Goal: Transaction & Acquisition: Purchase product/service

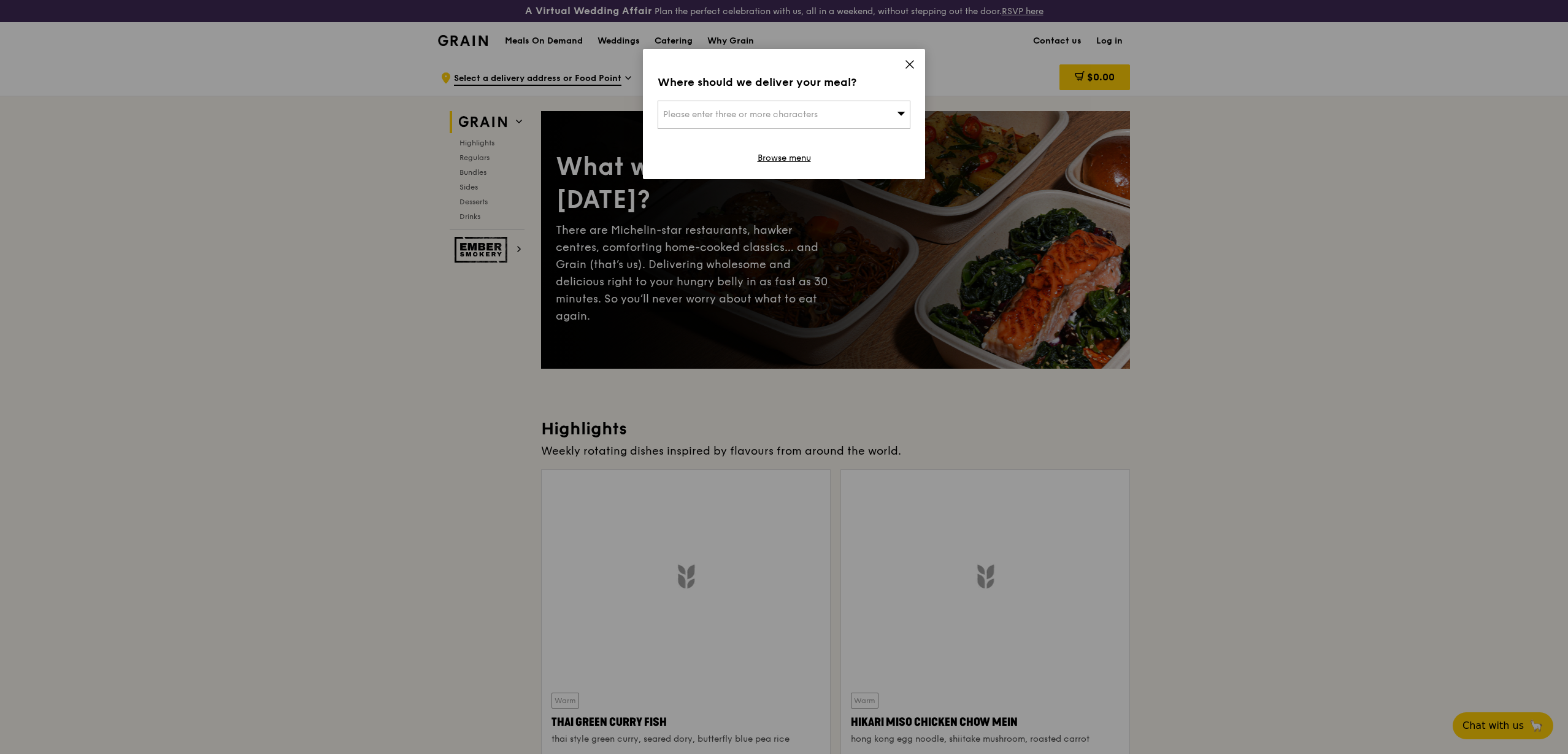
click at [908, 61] on icon at bounding box center [909, 64] width 11 height 11
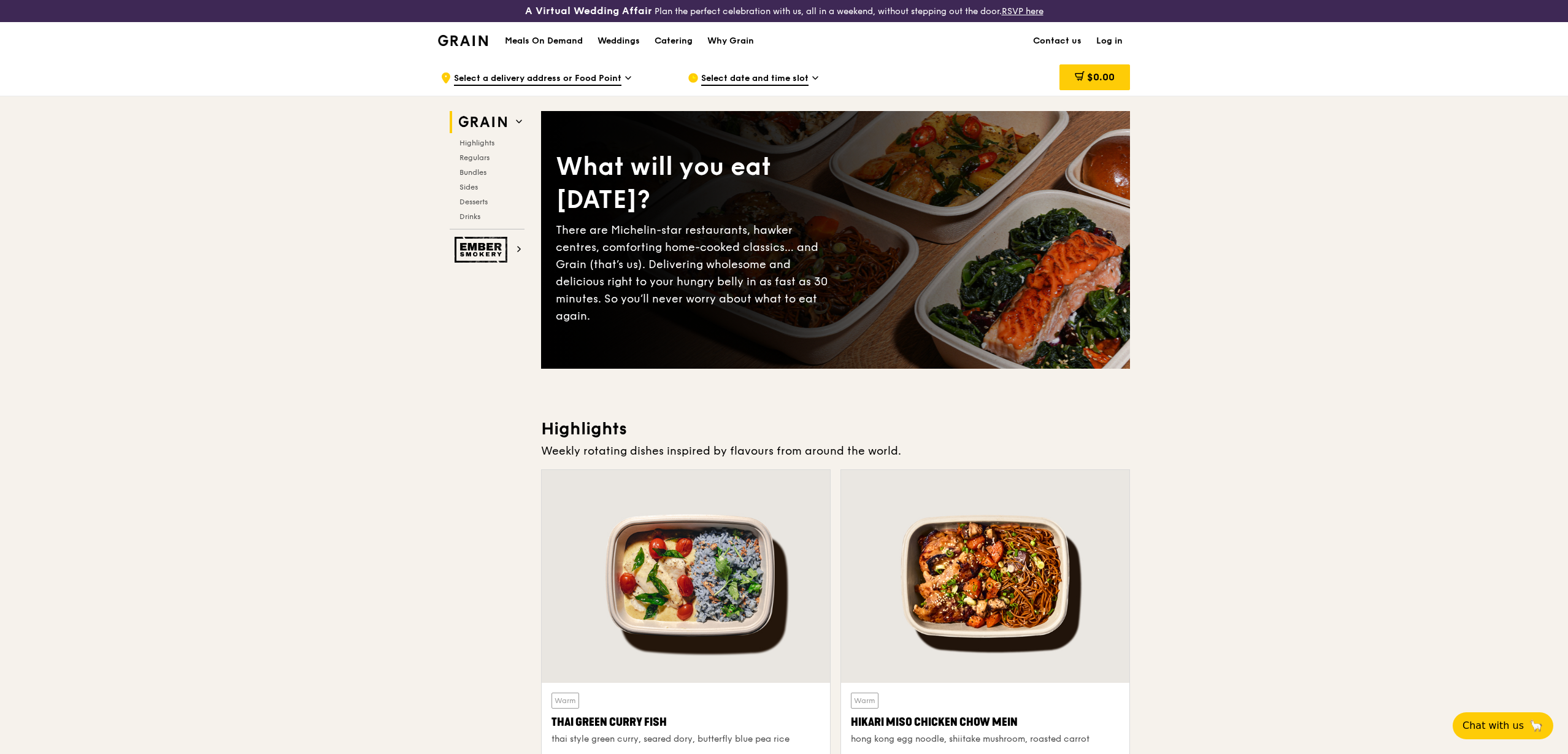
click at [1117, 40] on link "Log in" at bounding box center [1109, 40] width 41 height 36
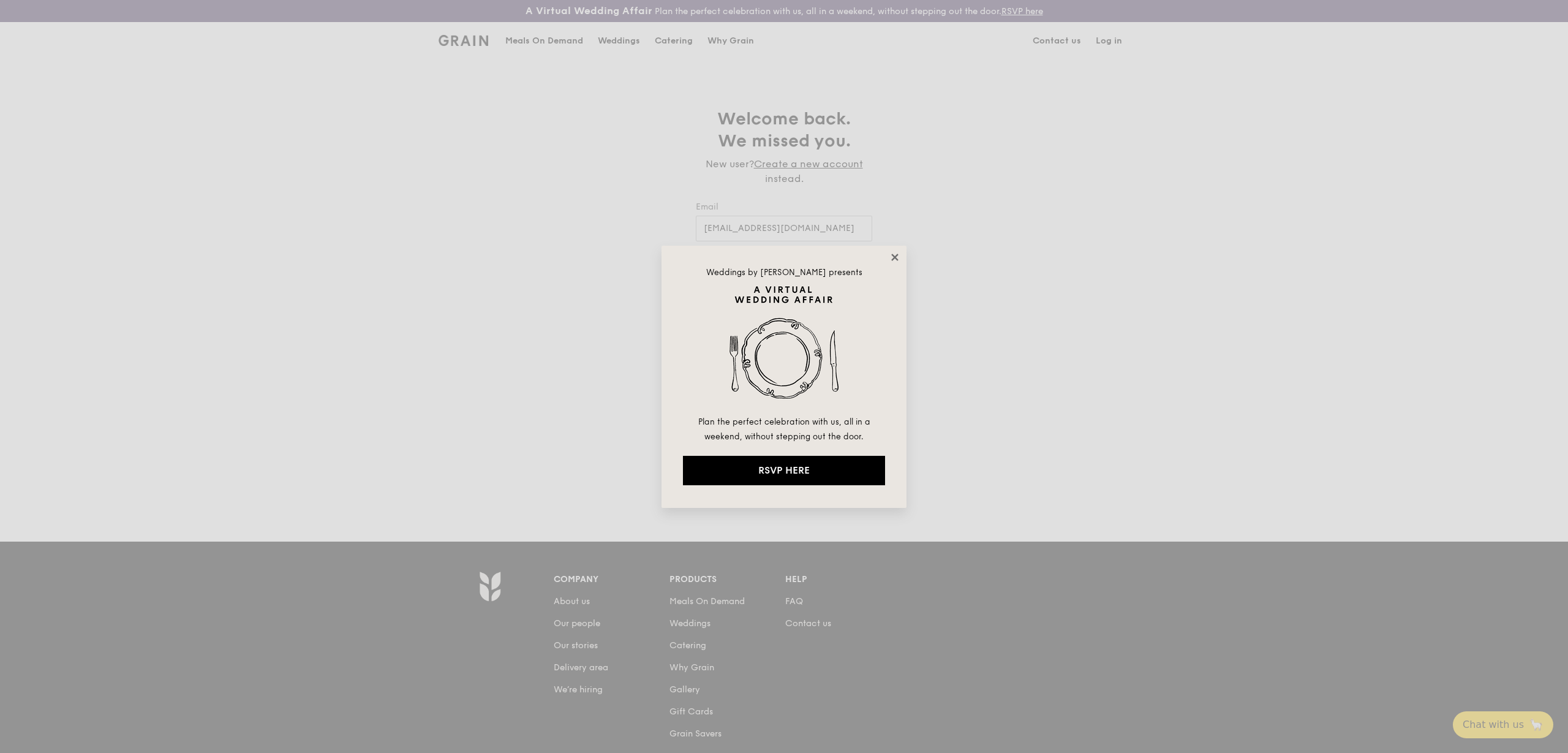
click at [891, 260] on icon at bounding box center [895, 257] width 11 height 11
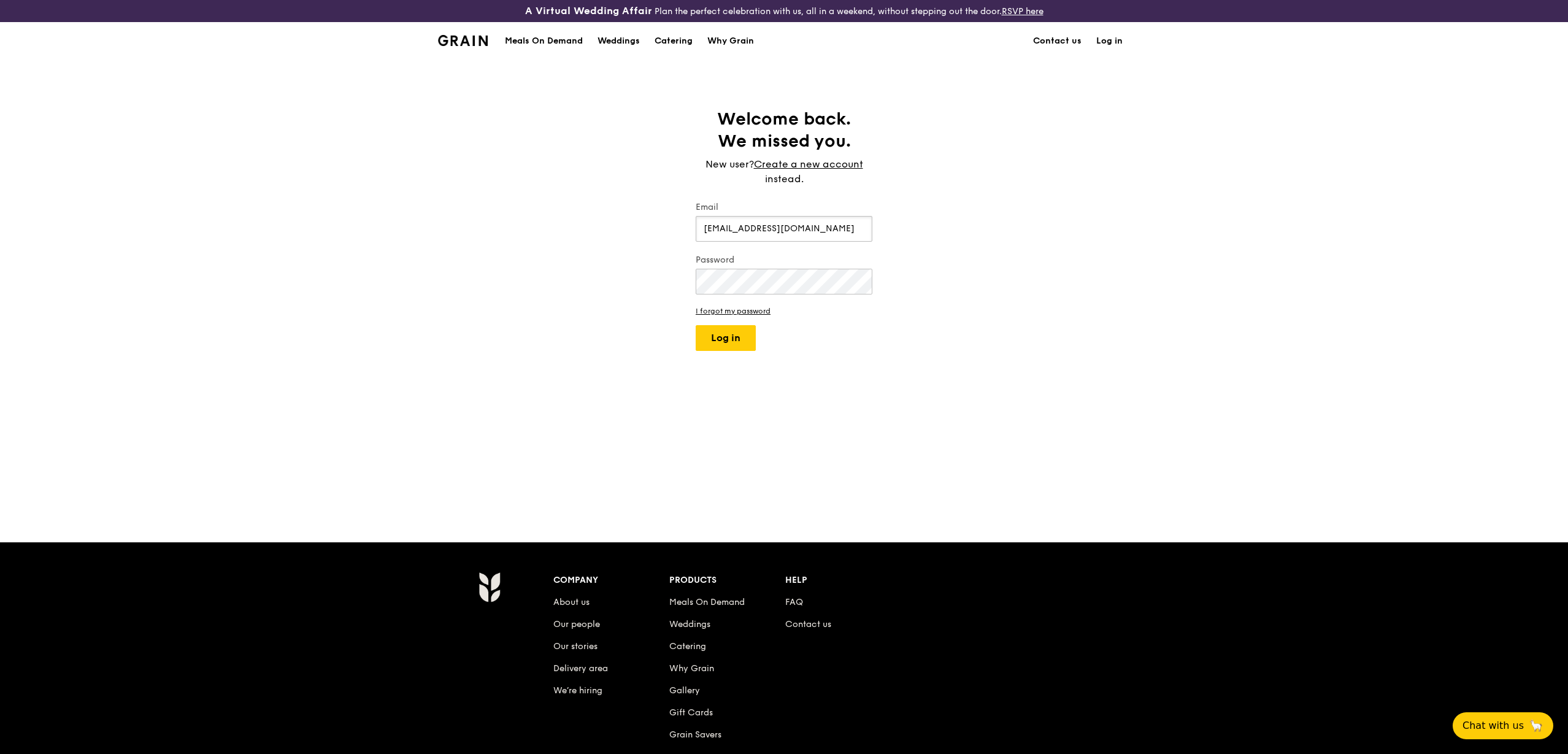
click at [746, 227] on input "[EMAIL_ADDRESS][DOMAIN_NAME]" at bounding box center [784, 228] width 176 height 26
click at [763, 231] on input "Jannah" at bounding box center [784, 228] width 176 height 26
drag, startPoint x: 752, startPoint y: 226, endPoint x: 649, endPoint y: 225, distance: 103.0
click at [649, 225] on div "Welcome back. We missed you. New user? Create a new account instead. Email Jann…" at bounding box center [784, 300] width 1568 height 385
type input "[EMAIL_ADDRESS][DOMAIN_NAME]"
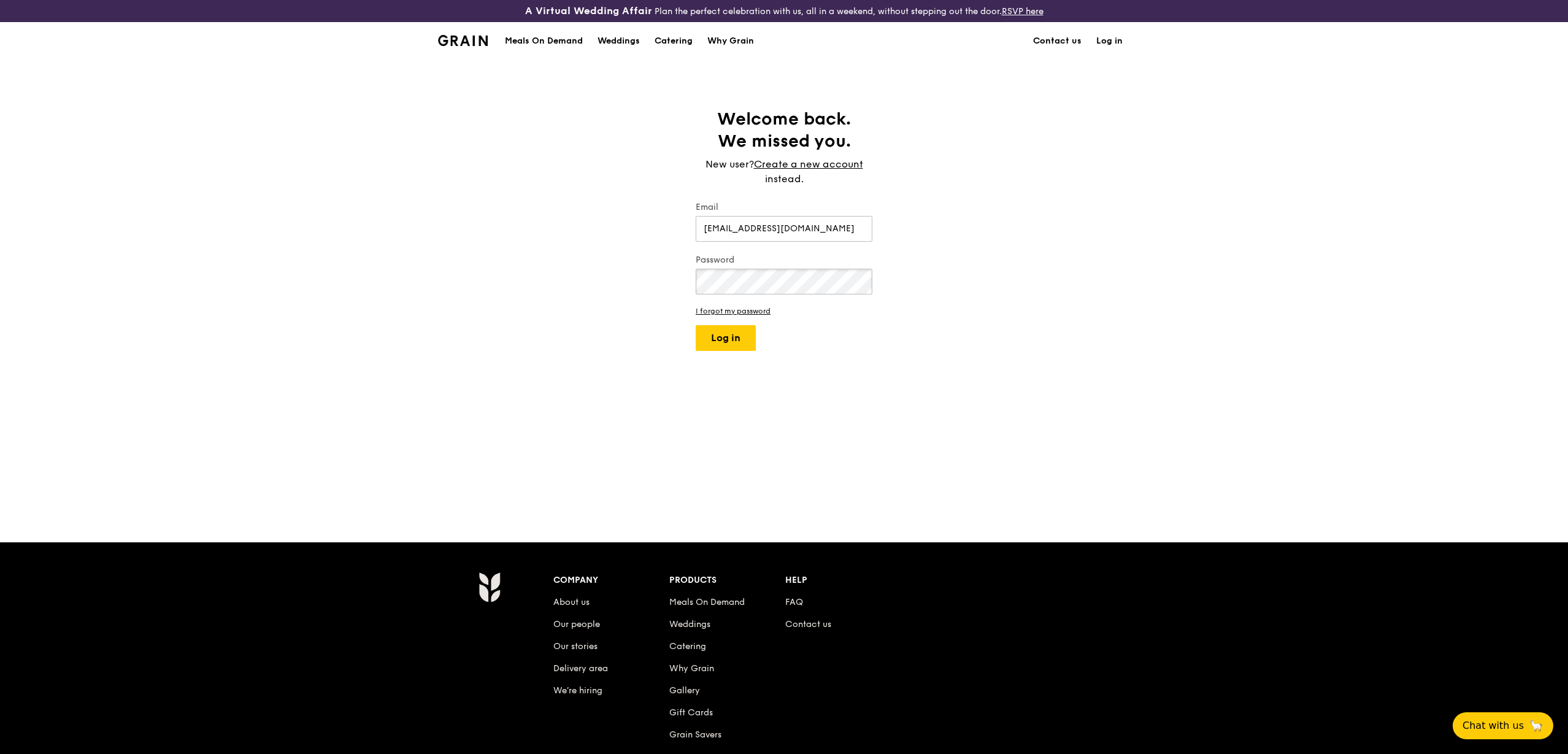
click at [695, 325] on button "Log in" at bounding box center [726, 337] width 61 height 26
click at [804, 236] on input "[EMAIL_ADDRESS][DOMAIN_NAME]" at bounding box center [784, 228] width 176 height 26
drag, startPoint x: 700, startPoint y: 225, endPoint x: 850, endPoint y: 231, distance: 150.1
click at [850, 231] on input "[EMAIL_ADDRESS][DOMAIN_NAME]" at bounding box center [784, 228] width 176 height 26
click at [733, 364] on button "Log in" at bounding box center [726, 374] width 61 height 26
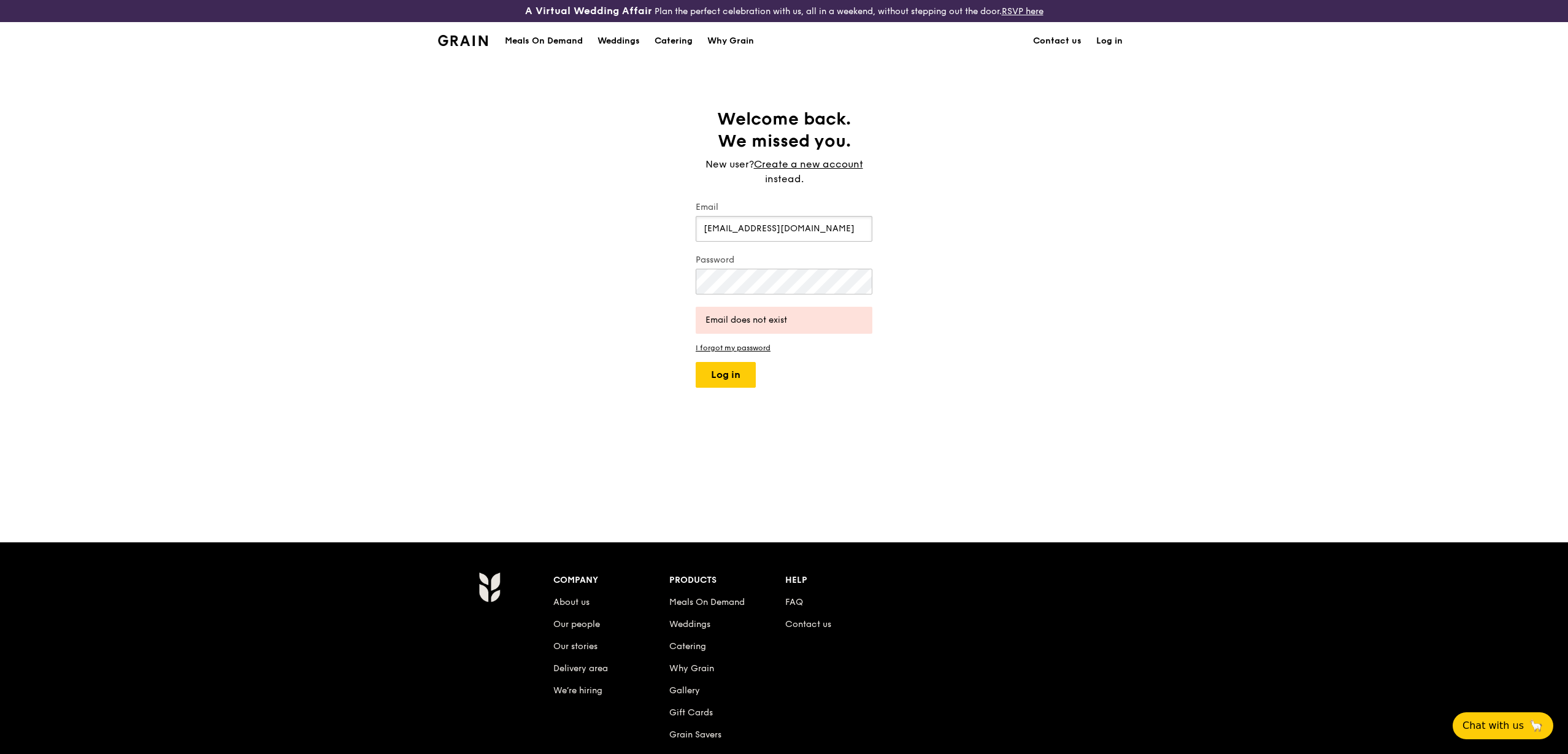
click at [781, 225] on input "[EMAIL_ADDRESS][DOMAIN_NAME]" at bounding box center [784, 228] width 176 height 26
click at [813, 231] on input "[EMAIL_ADDRESS][DOMAIN_NAME]" at bounding box center [784, 228] width 176 height 26
drag, startPoint x: 825, startPoint y: 226, endPoint x: 625, endPoint y: 223, distance: 200.0
click at [625, 223] on div "Welcome back. We missed you. New user? Create a new account instead. Email [EMA…" at bounding box center [784, 300] width 1568 height 385
type input "[EMAIL_ADDRESS][DOMAIN_NAME]"
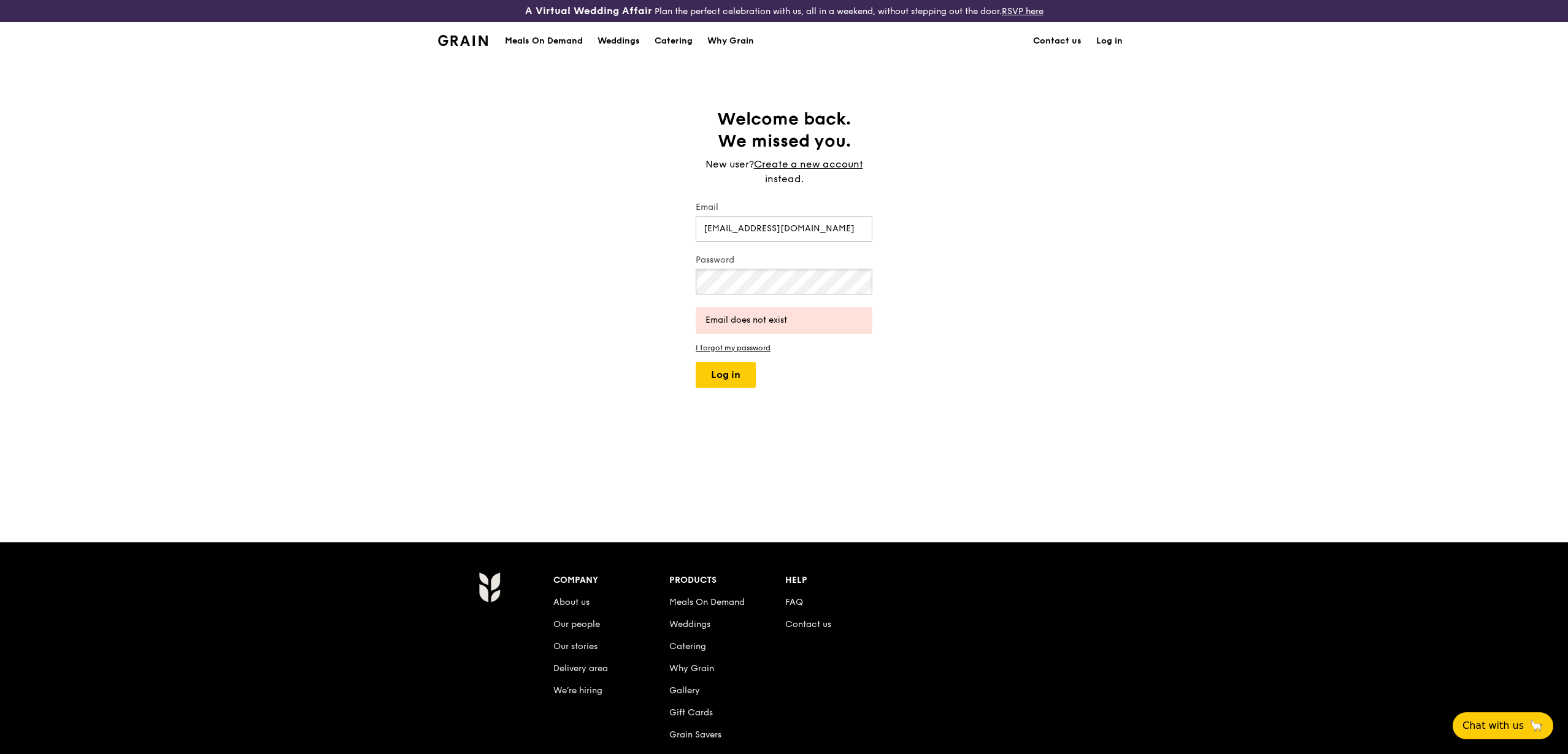
click at [695, 361] on button "Log in" at bounding box center [726, 374] width 61 height 26
click at [925, 215] on div "Welcome back. We missed you. New user? Create a new account instead. Email [EMA…" at bounding box center [784, 300] width 1568 height 385
click at [740, 366] on button "Log in" at bounding box center [726, 374] width 61 height 26
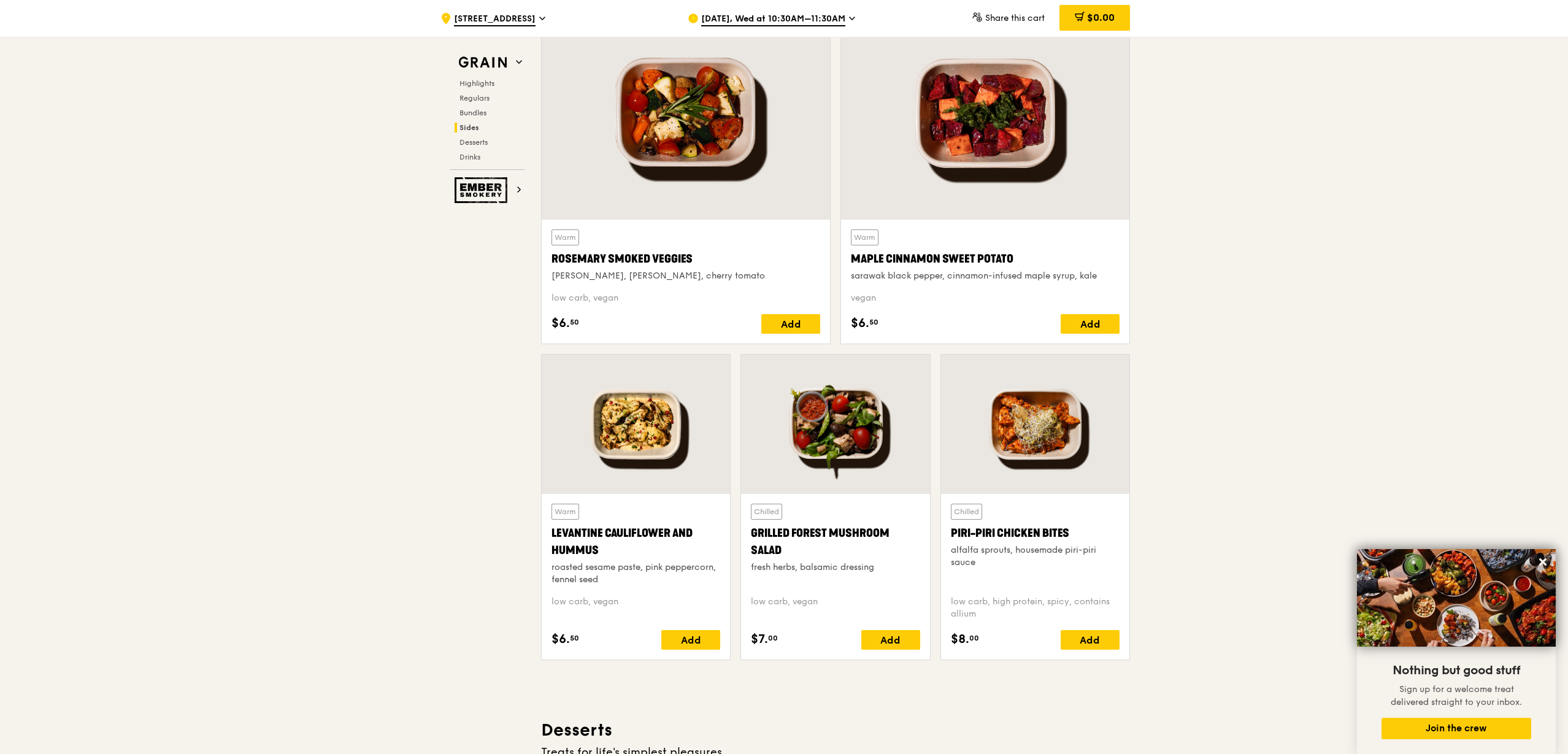
scroll to position [2913, 0]
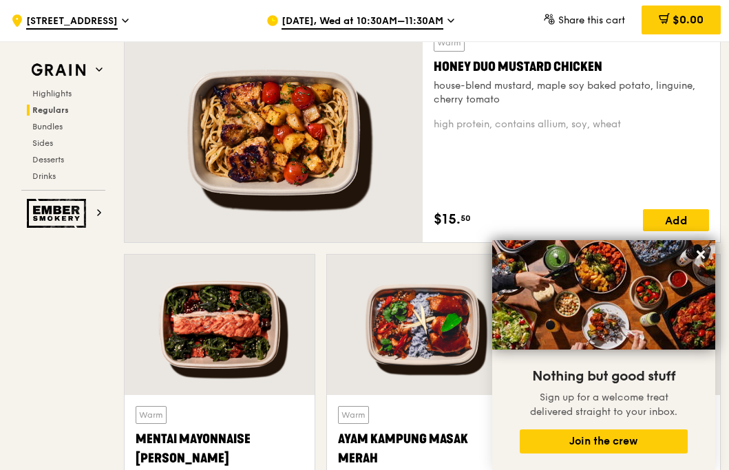
scroll to position [923, 0]
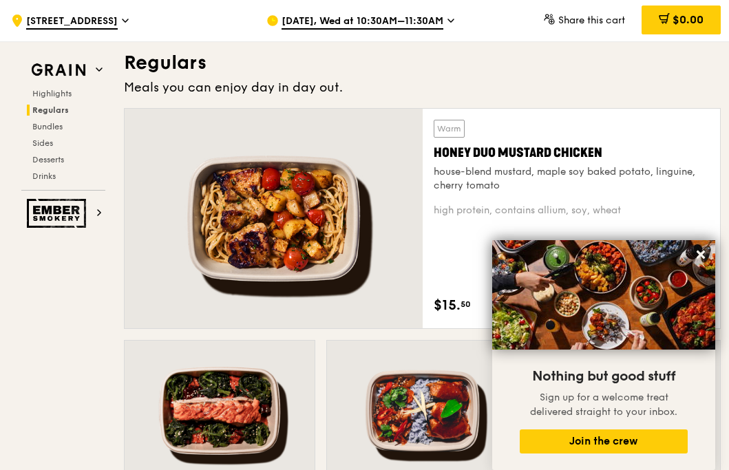
click at [425, 196] on div "Warm Honey Duo Mustard Chicken house-blend mustard, maple soy baked potato, lin…" at bounding box center [572, 219] width 298 height 220
click at [479, 162] on div "Honey Duo Mustard Chicken" at bounding box center [572, 152] width 276 height 19
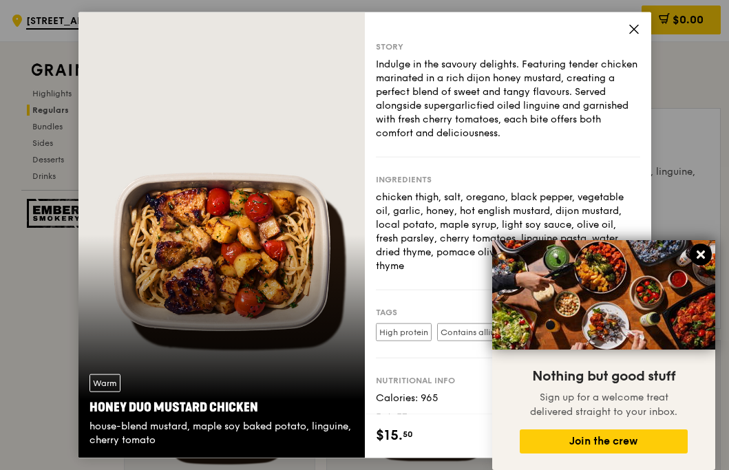
click at [704, 251] on icon at bounding box center [701, 255] width 8 height 8
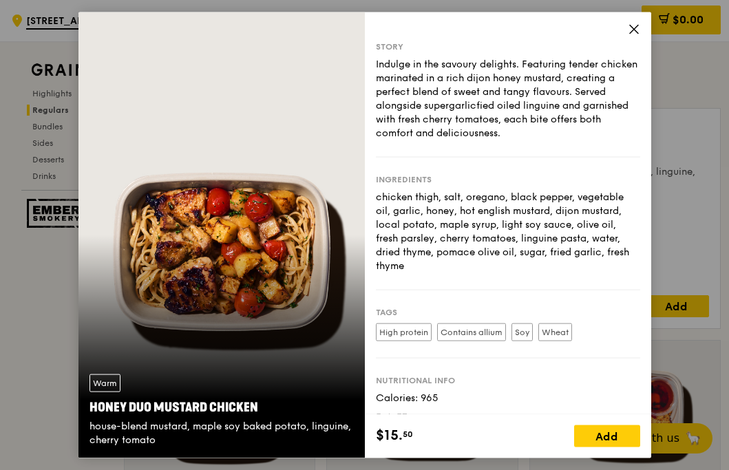
click at [633, 28] on icon at bounding box center [634, 29] width 8 height 8
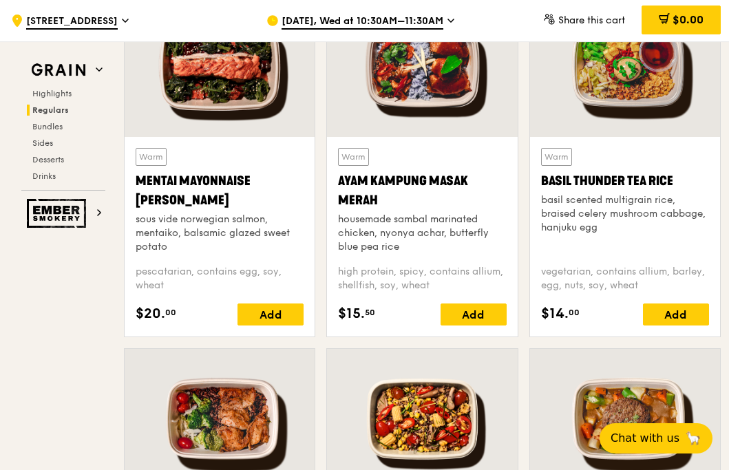
scroll to position [1181, 0]
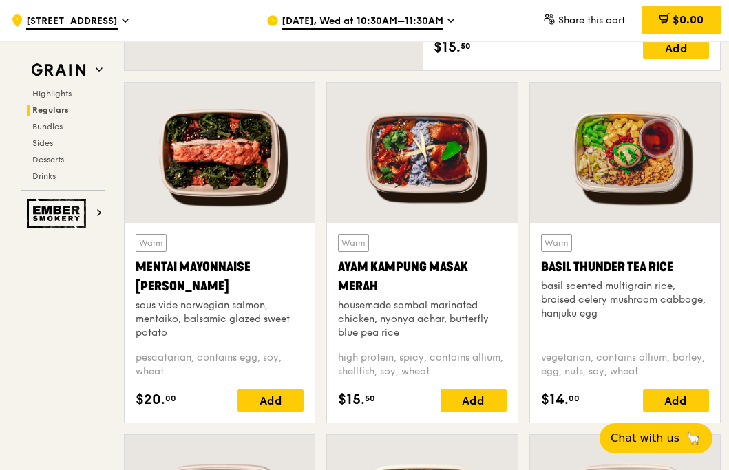
click at [474, 202] on div at bounding box center [422, 153] width 190 height 141
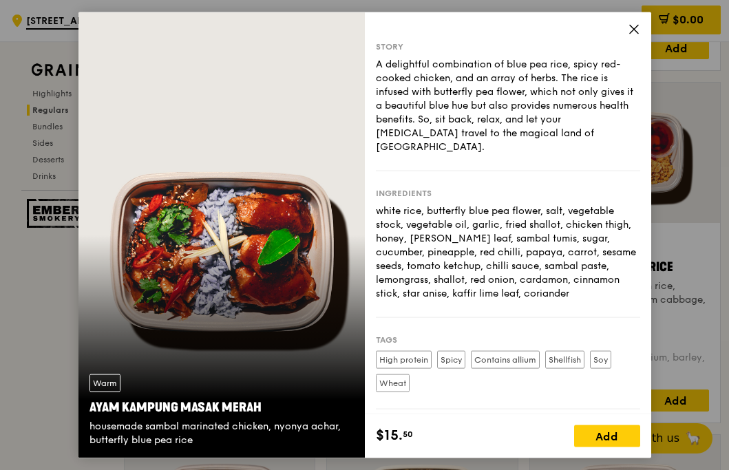
click at [634, 25] on icon at bounding box center [634, 29] width 12 height 12
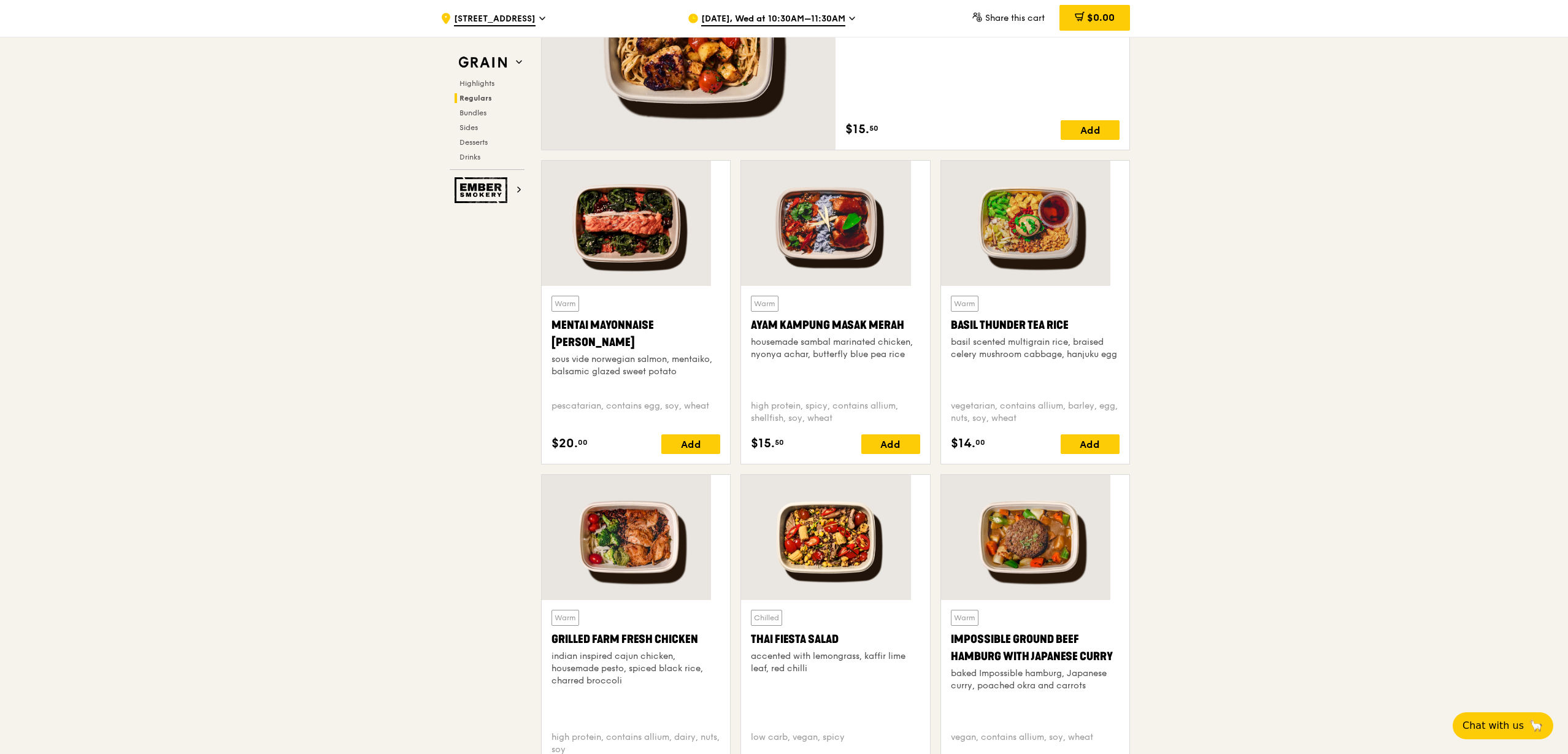
scroll to position [985, 0]
